Goal: Task Accomplishment & Management: Manage account settings

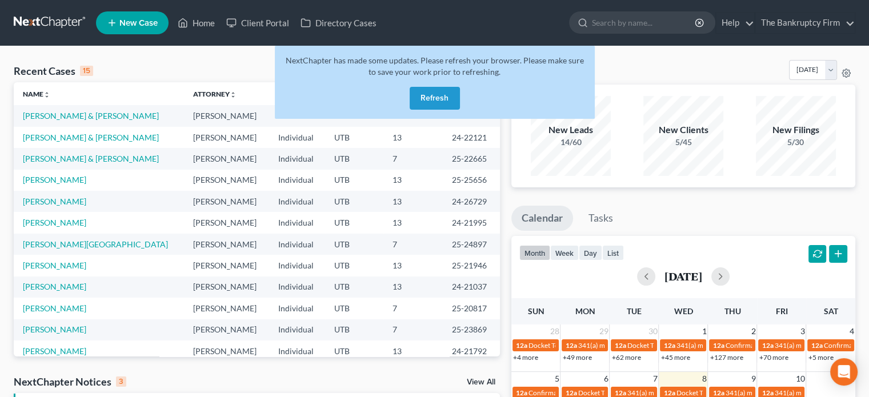
click at [441, 95] on button "Refresh" at bounding box center [435, 98] width 50 height 23
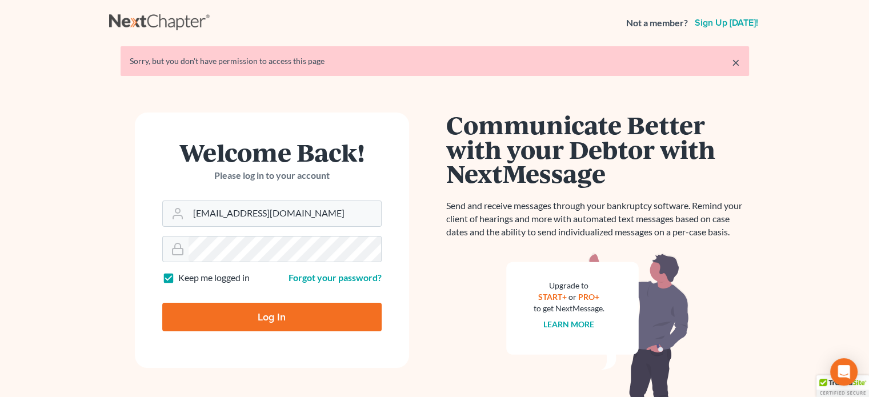
click at [243, 327] on input "Log In" at bounding box center [271, 317] width 219 height 29
type input "Thinking..."
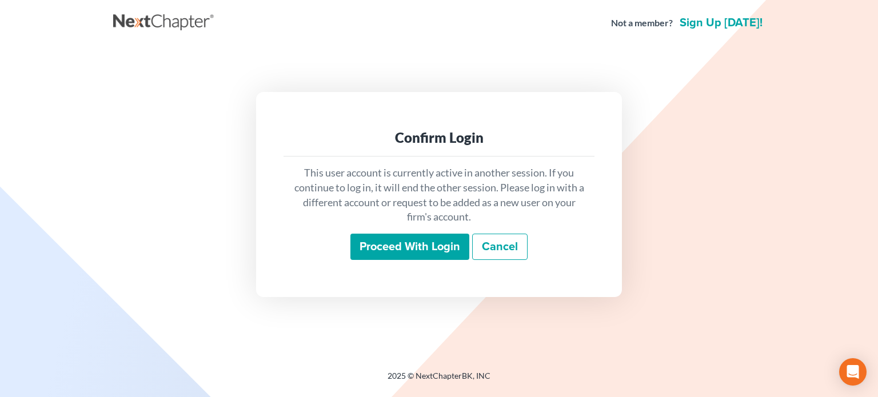
click at [384, 248] on input "Proceed with login" at bounding box center [409, 247] width 119 height 26
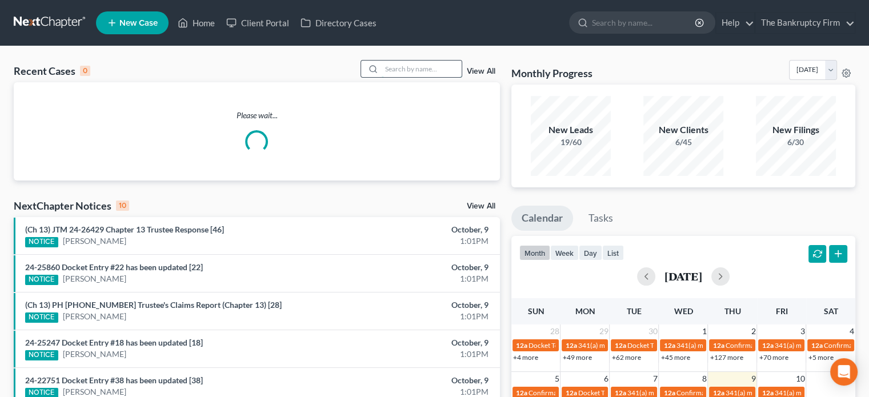
click at [400, 68] on input "search" at bounding box center [422, 69] width 80 height 17
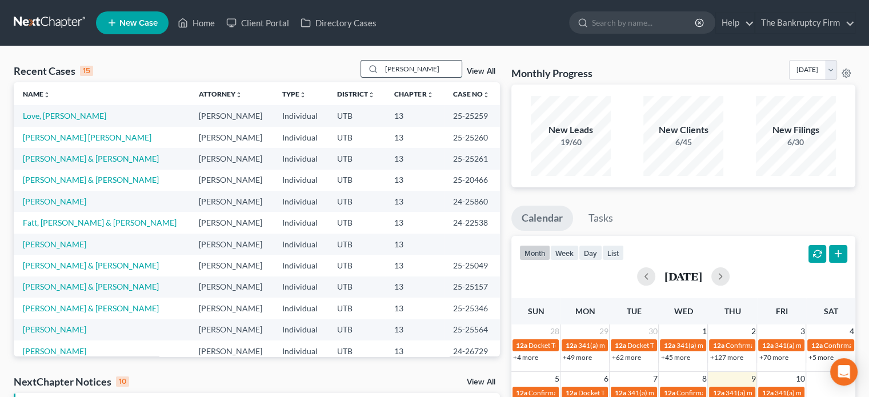
type input "[PERSON_NAME]"
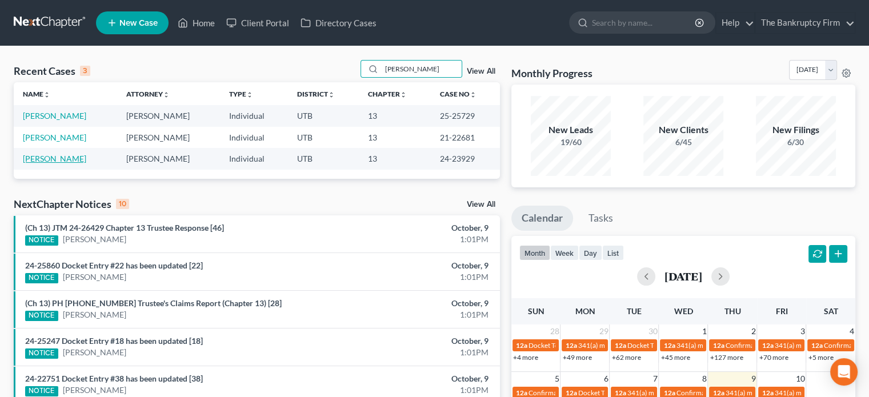
click at [62, 155] on link "[PERSON_NAME]" at bounding box center [54, 159] width 63 height 10
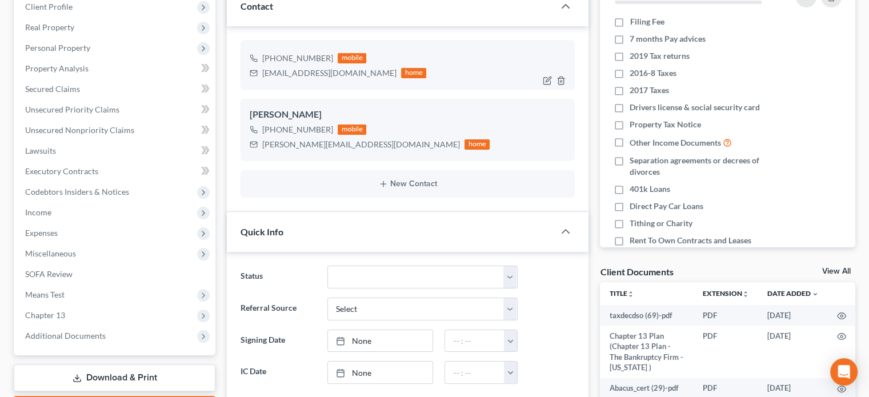
scroll to position [167, 0]
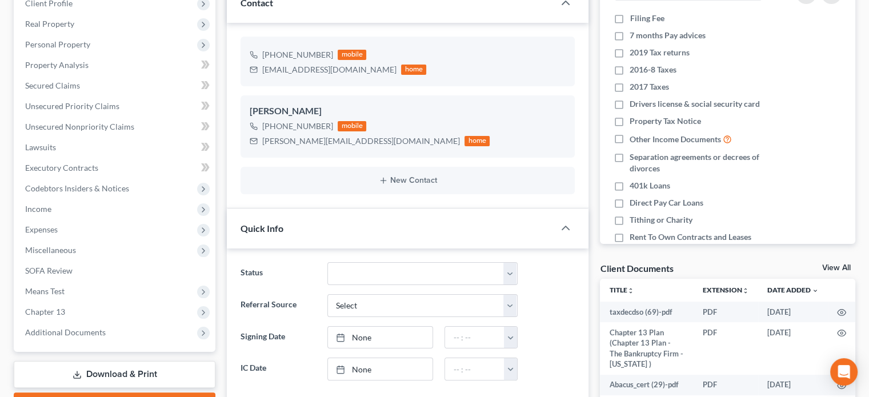
click at [830, 267] on link "View All" at bounding box center [836, 268] width 29 height 8
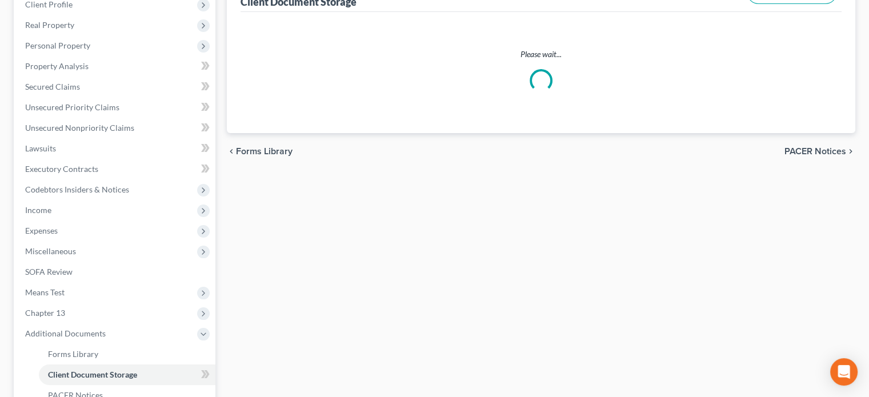
scroll to position [48, 0]
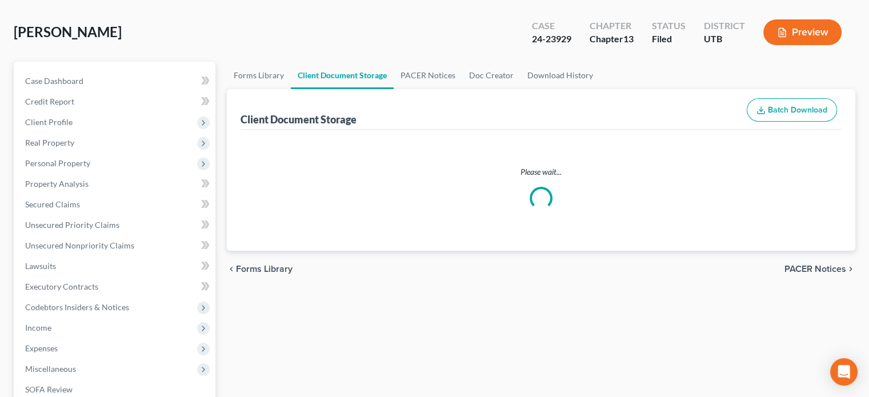
select select "30"
select select "26"
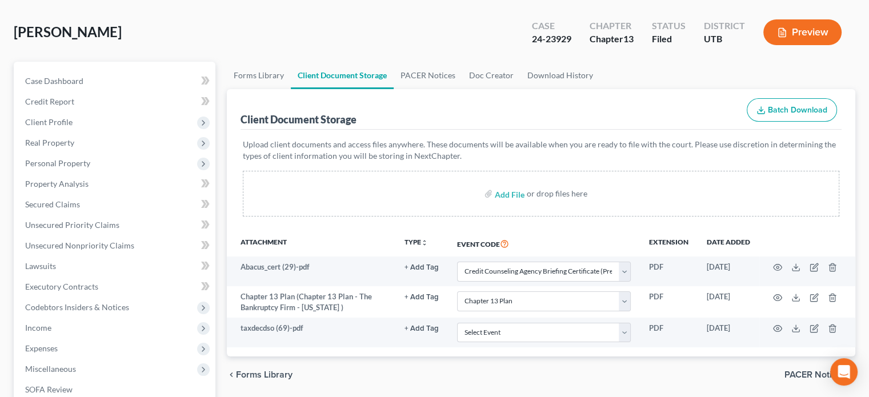
scroll to position [0, 0]
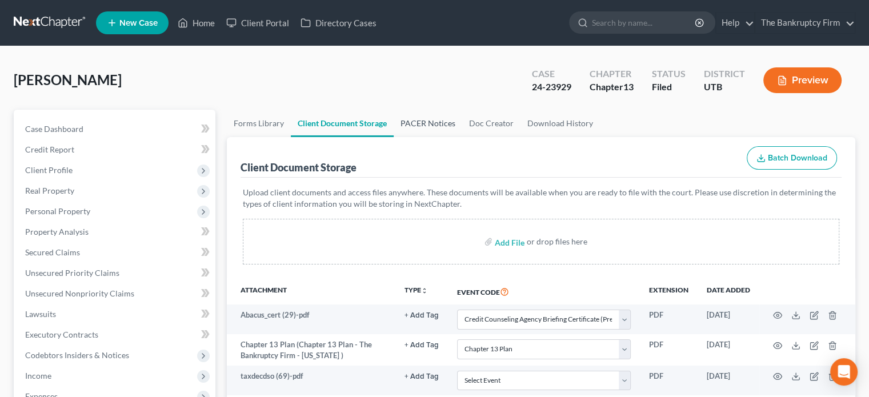
click at [419, 118] on link "PACER Notices" at bounding box center [428, 123] width 69 height 27
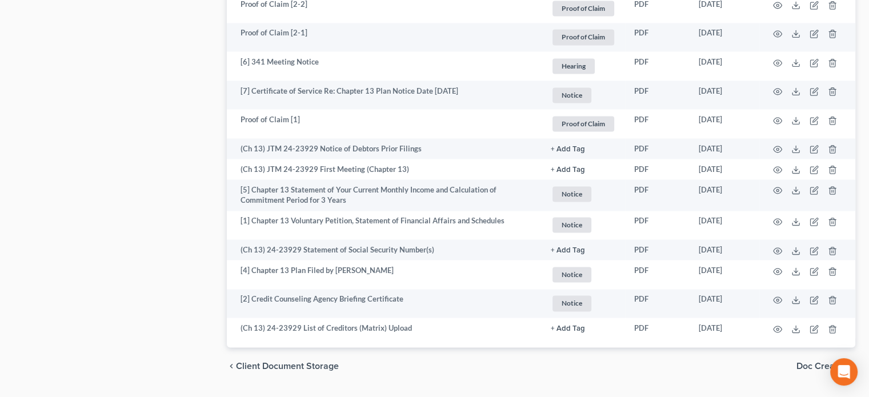
scroll to position [1822, 0]
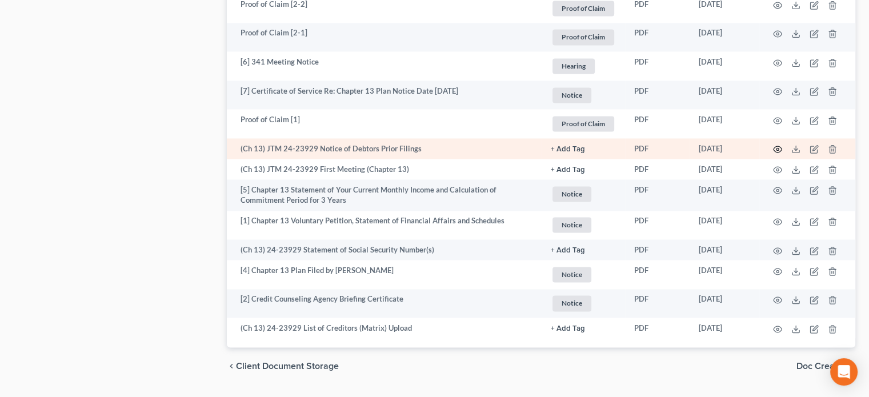
click at [777, 148] on icon "button" at bounding box center [777, 149] width 9 height 9
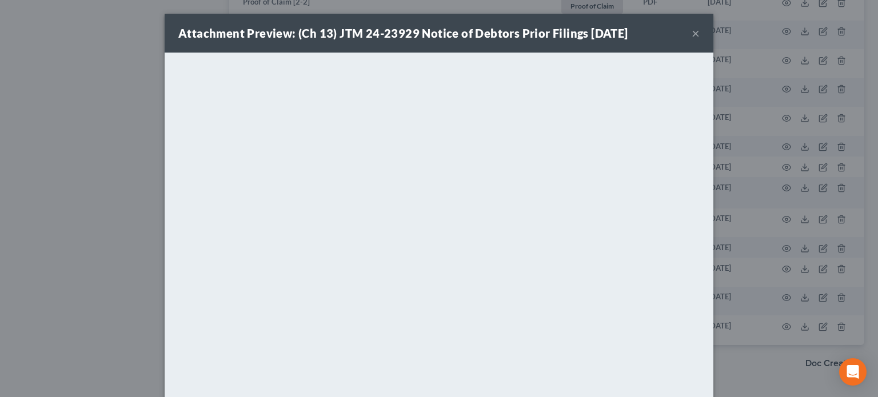
click at [692, 31] on button "×" at bounding box center [695, 33] width 8 height 14
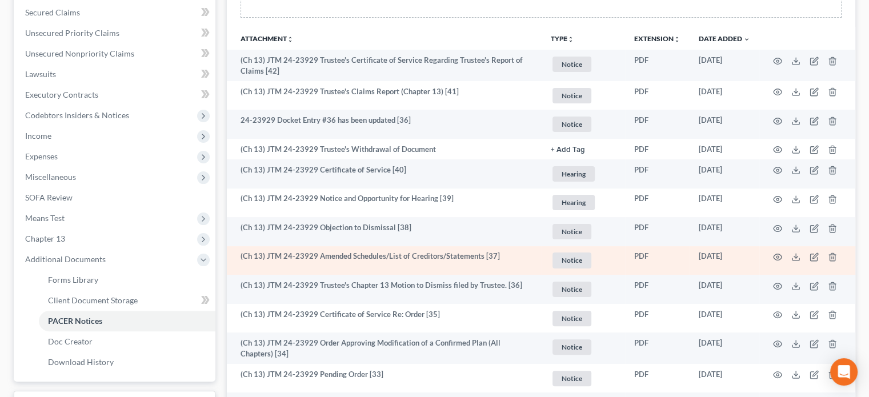
scroll to position [240, 0]
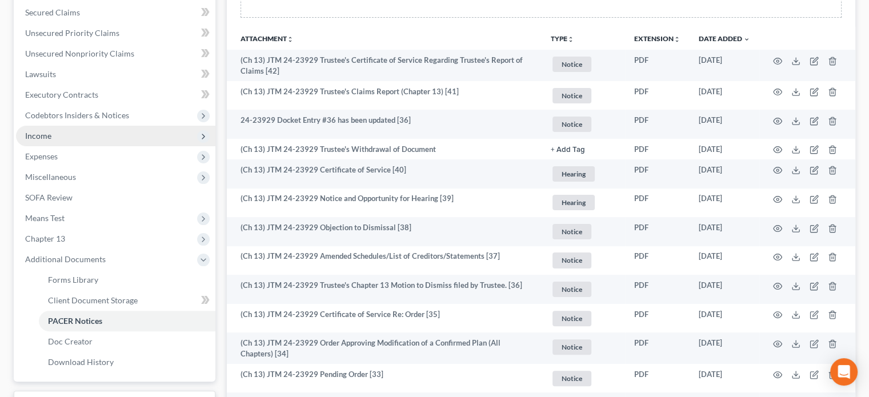
click at [43, 135] on span "Income" at bounding box center [38, 136] width 26 height 10
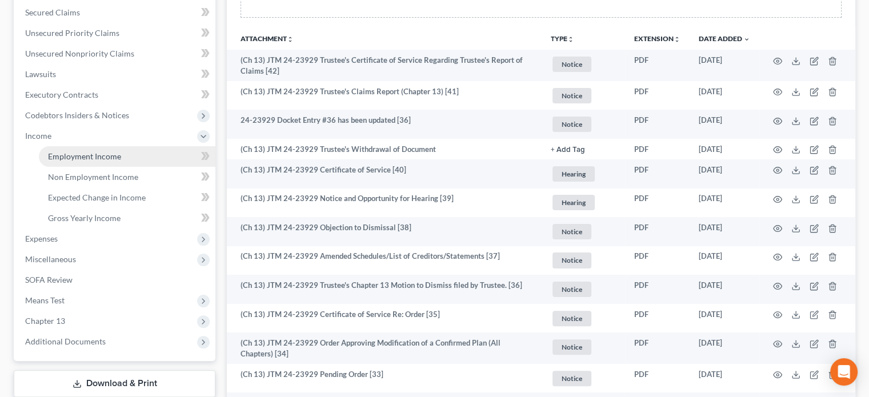
click at [77, 152] on span "Employment Income" at bounding box center [84, 156] width 73 height 10
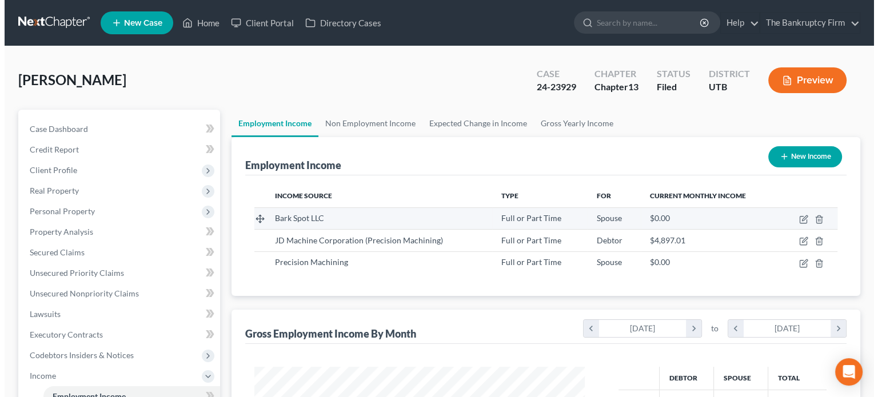
scroll to position [203, 353]
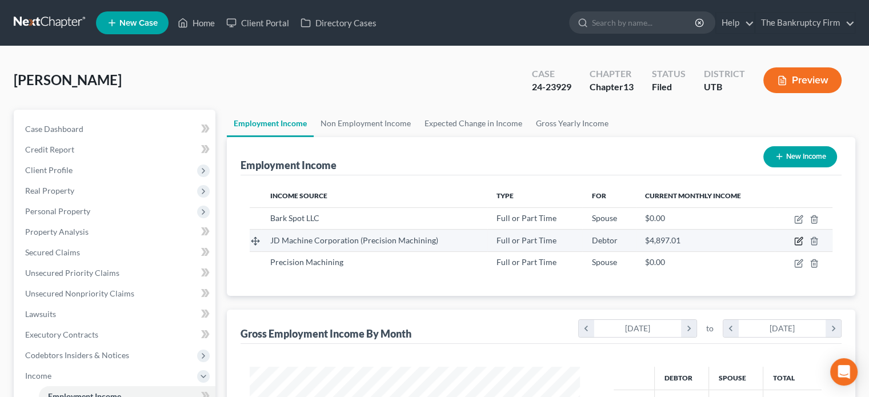
click at [801, 239] on icon "button" at bounding box center [798, 241] width 9 height 9
select select "0"
select select "46"
select select "2"
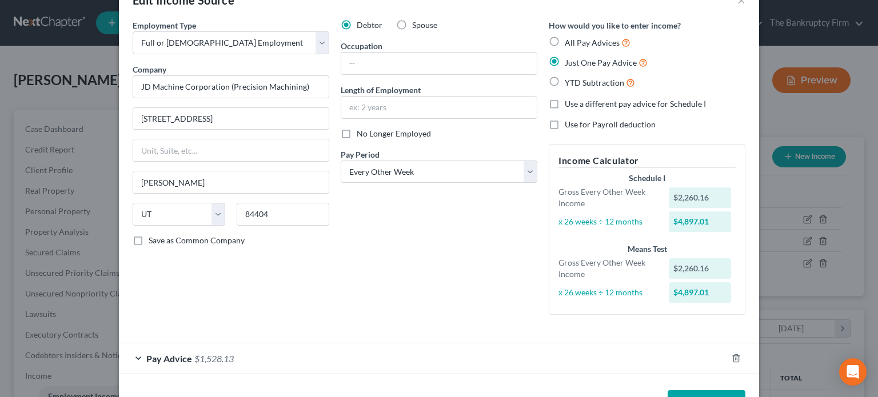
scroll to position [72, 0]
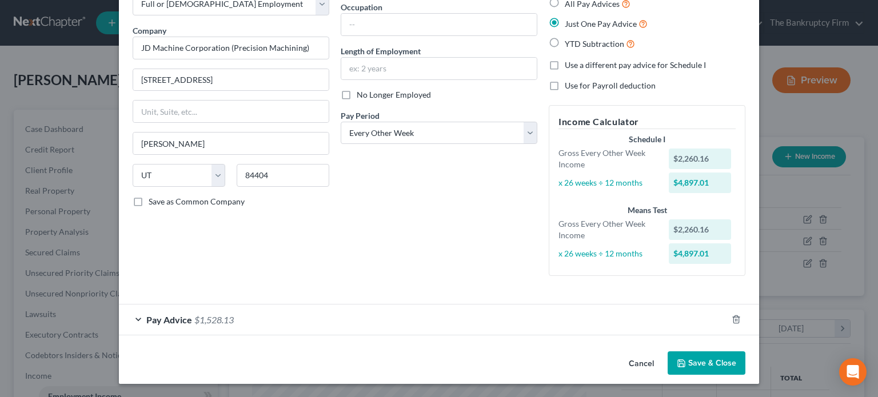
click at [293, 327] on div "Pay Advice $1,528.13" at bounding box center [423, 320] width 608 height 30
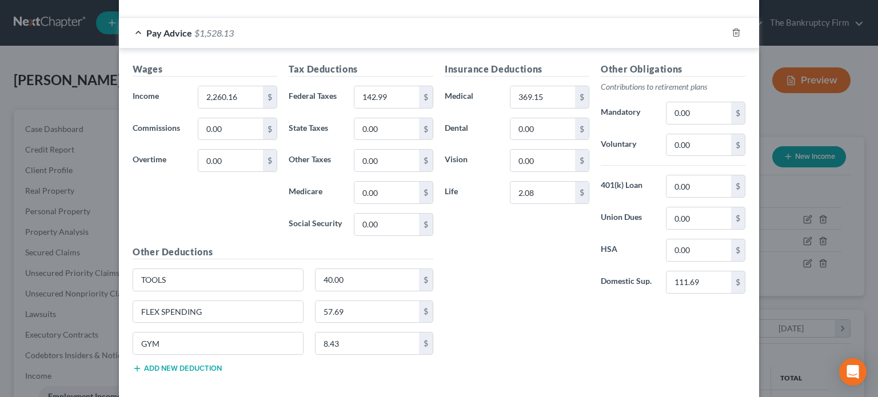
scroll to position [357, 0]
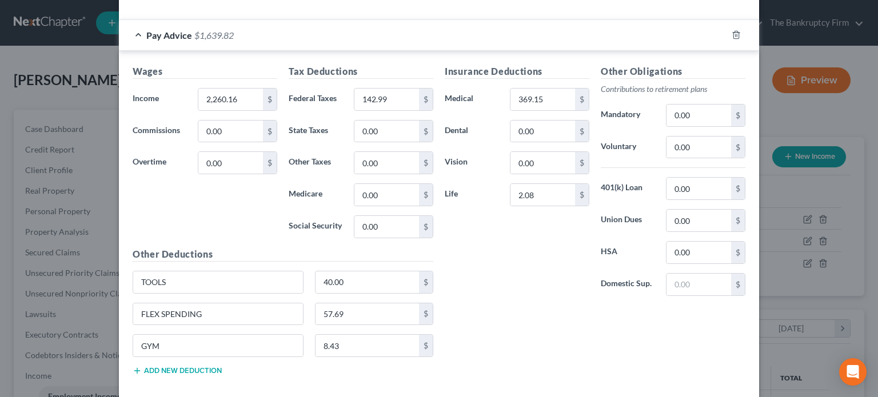
click at [81, 68] on div "Edit Income Source × Employment Type * Select Full or [DEMOGRAPHIC_DATA] Employ…" at bounding box center [439, 198] width 878 height 397
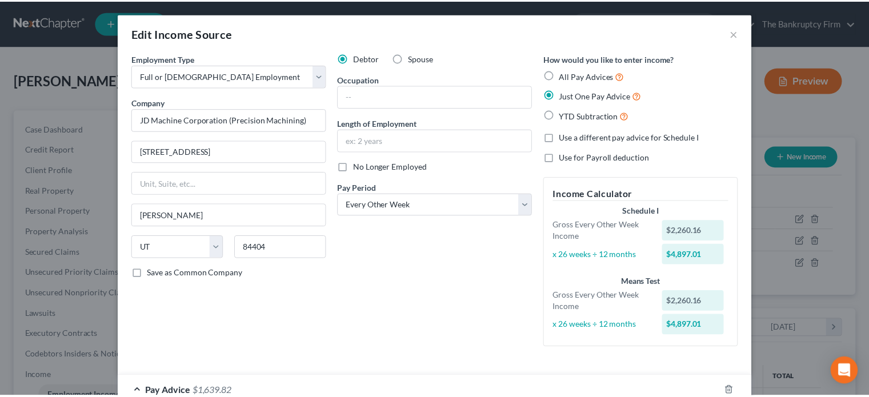
scroll to position [0, 0]
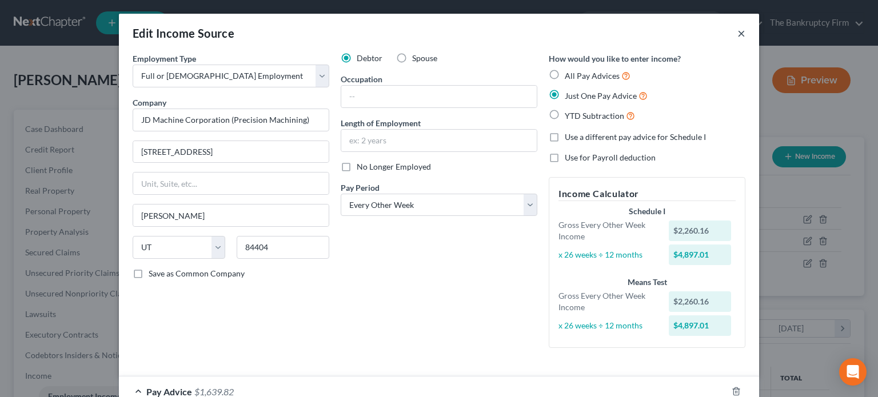
click at [739, 35] on button "×" at bounding box center [741, 33] width 8 height 14
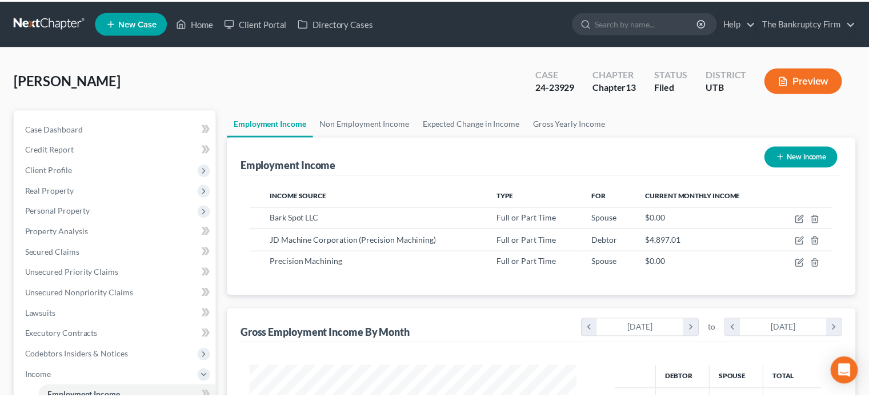
scroll to position [571250, 571101]
